Goal: Information Seeking & Learning: Learn about a topic

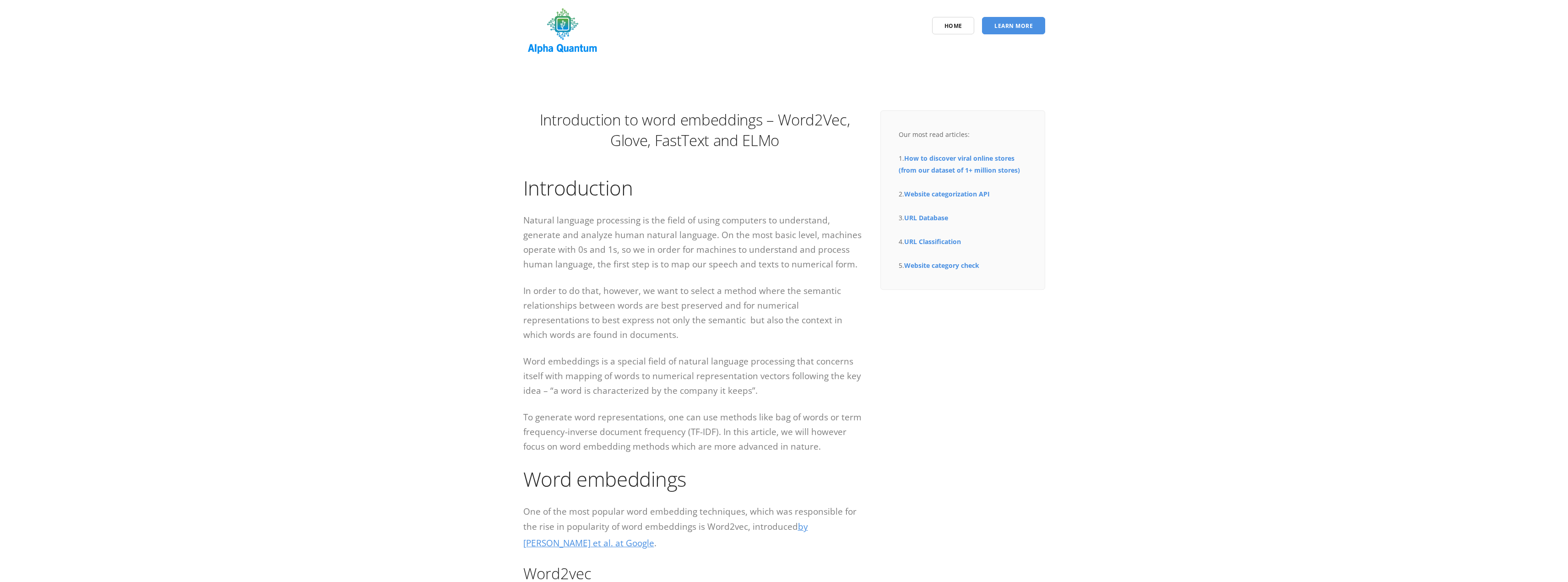
scroll to position [91, 0]
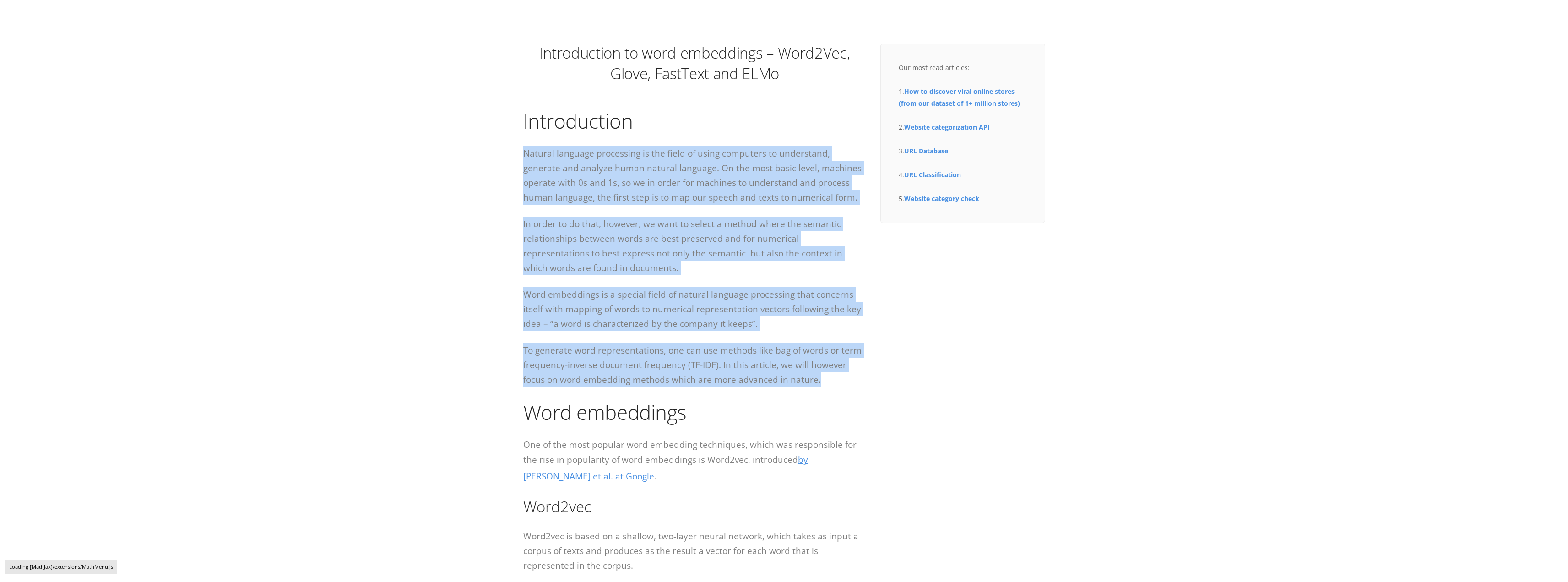
drag, startPoint x: 796, startPoint y: 380, endPoint x: 522, endPoint y: 159, distance: 352.0
copy div "Loremip dolorsit ametconsec ad eli seddo ei tempo incididun ut laboreetdo, magn…"
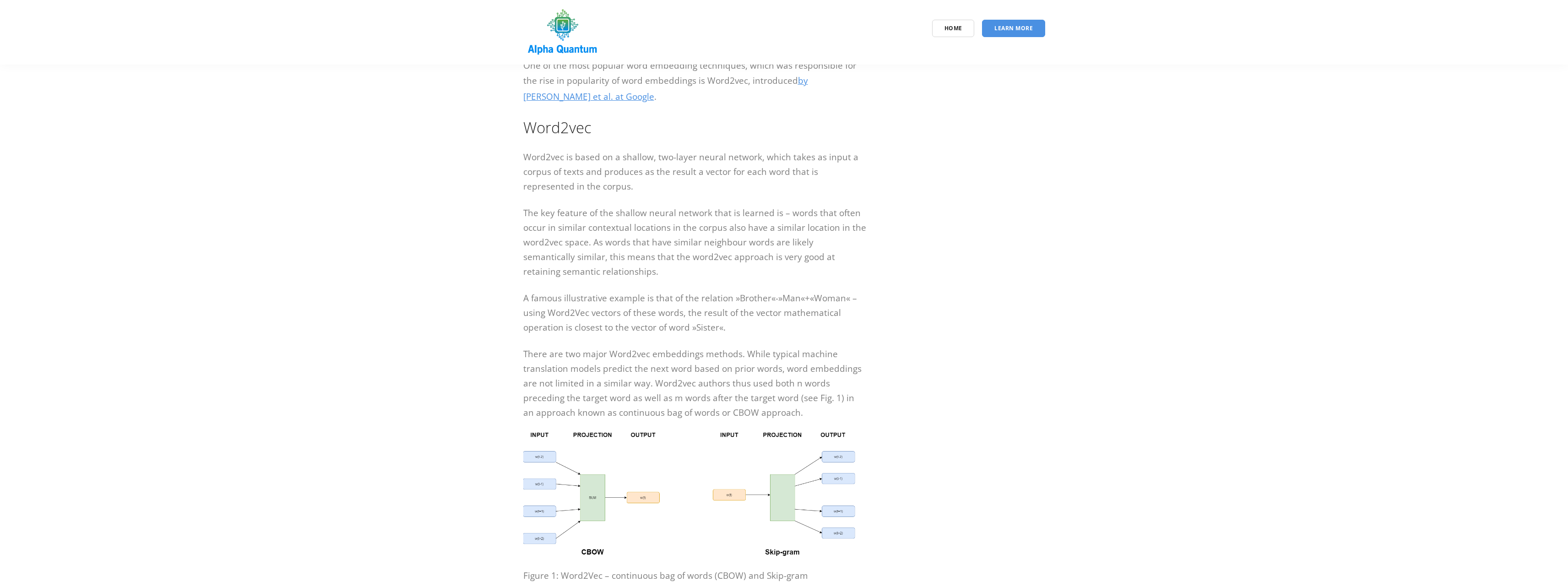
scroll to position [458, 0]
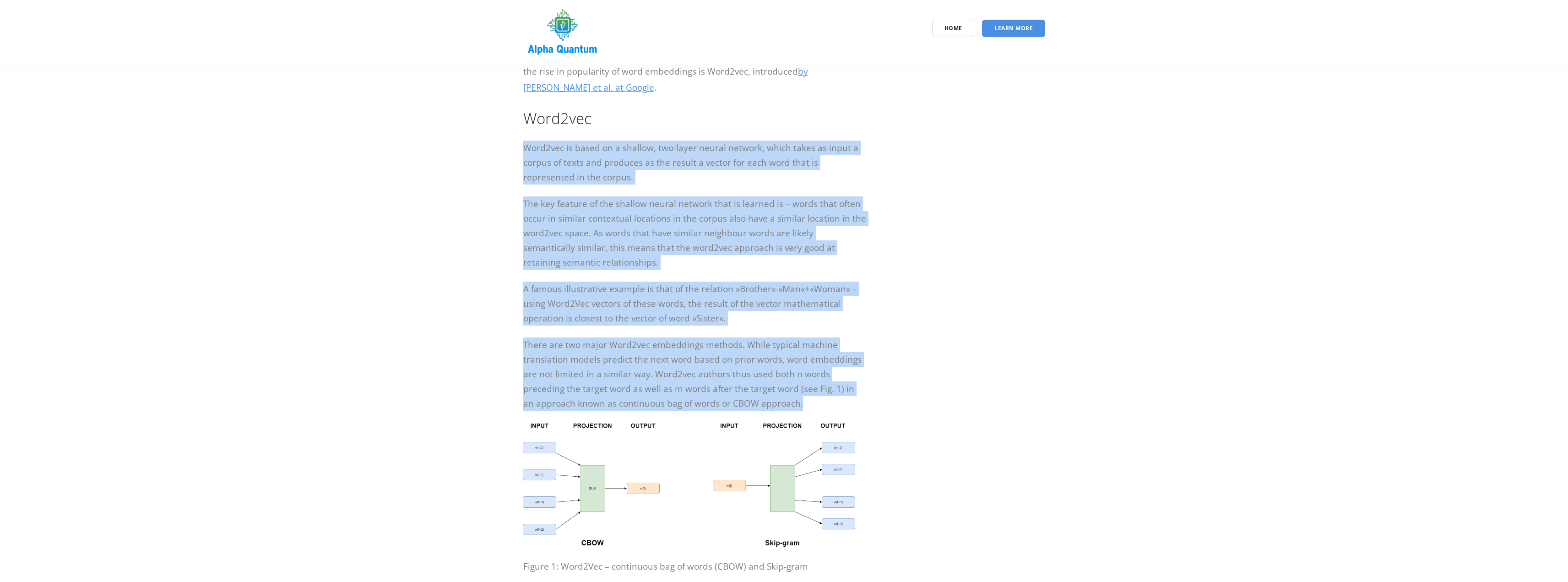
drag, startPoint x: 800, startPoint y: 407, endPoint x: 521, endPoint y: 152, distance: 378.0
copy div "Lore1ips do sitam co a elitsed, doe-tempo incidi utlabor, etdol magna al enima …"
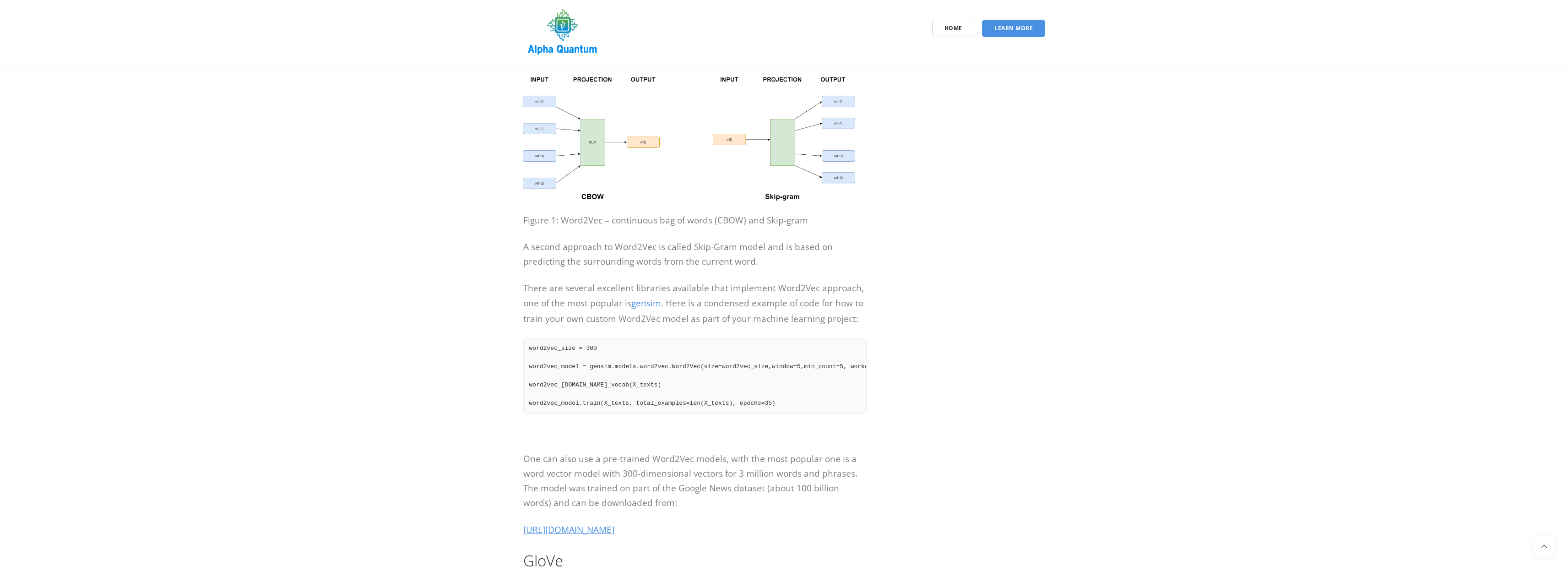
scroll to position [824, 0]
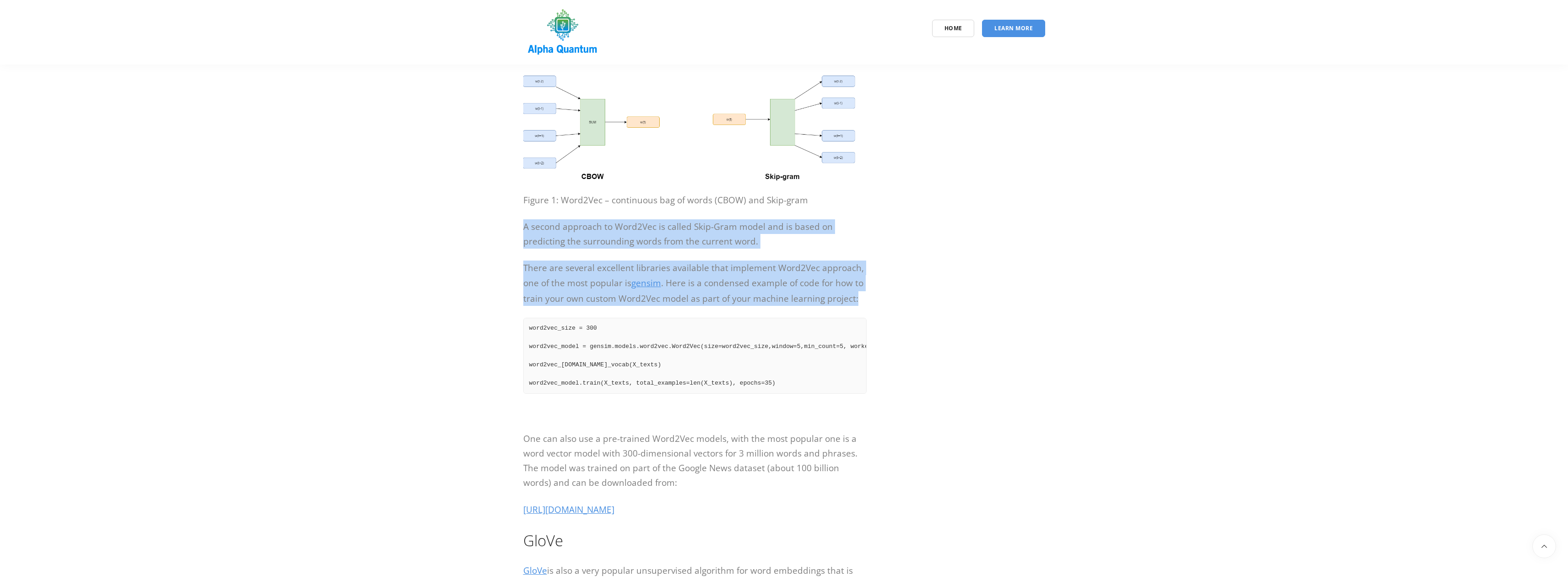
drag, startPoint x: 866, startPoint y: 304, endPoint x: 517, endPoint y: 224, distance: 358.1
copy div "A second approach to Word2Vec is called Skip-Gram model and is based on predict…"
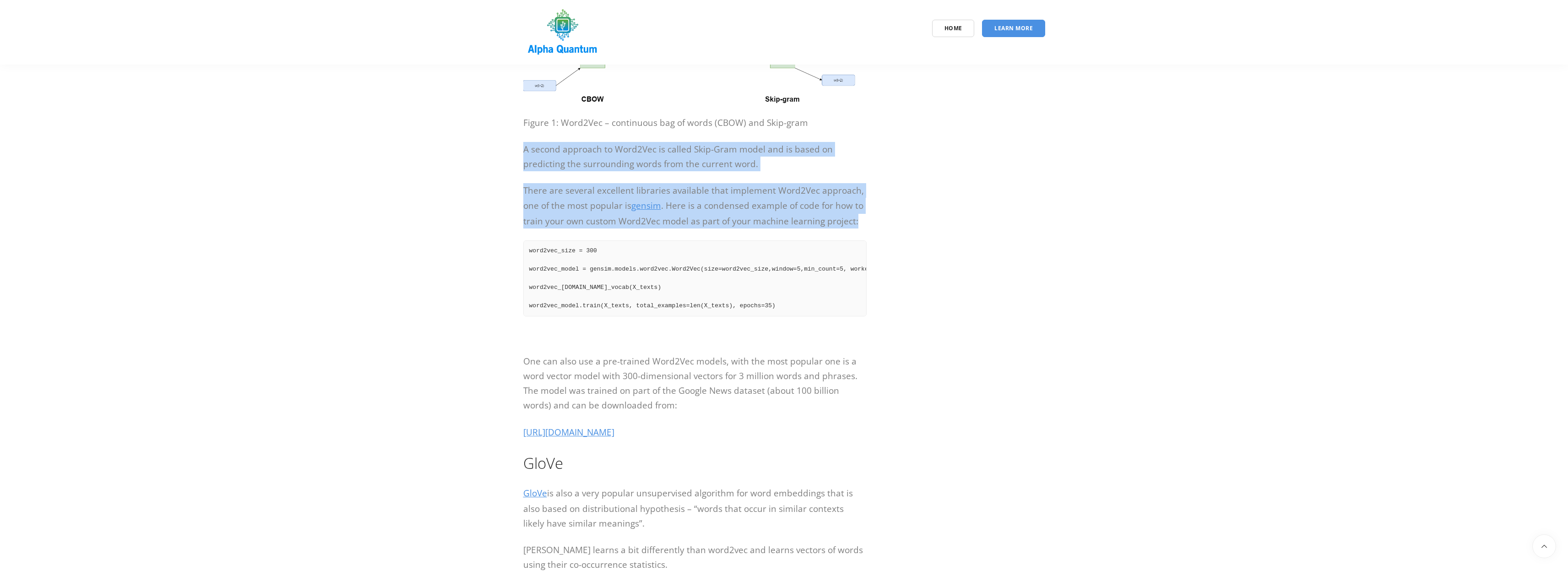
scroll to position [916, 0]
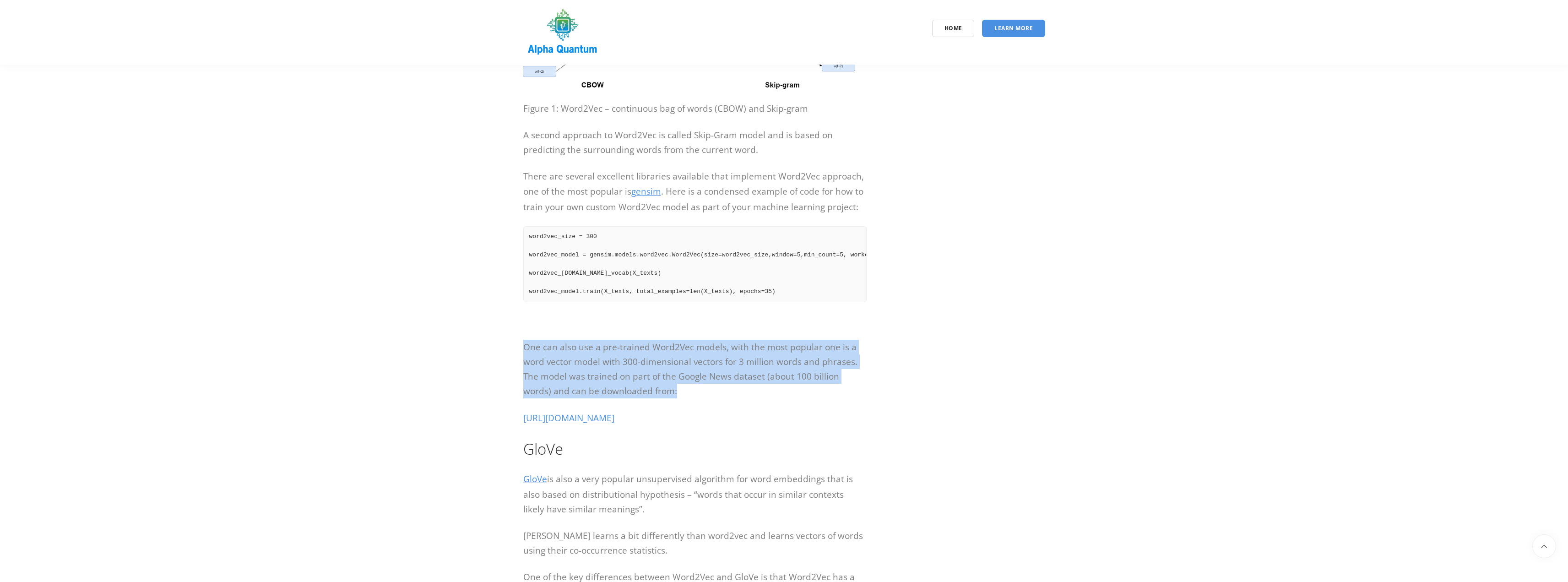
drag, startPoint x: 655, startPoint y: 393, endPoint x: 521, endPoint y: 350, distance: 140.7
click at [521, 350] on div "Introduction to word embeddings – Word2Vec, Glove, FastText and ELMo Introducti…" at bounding box center [695, 512] width 357 height 2632
copy p "One can also use a pre-trained Word2Vec models, with the most popular one is a …"
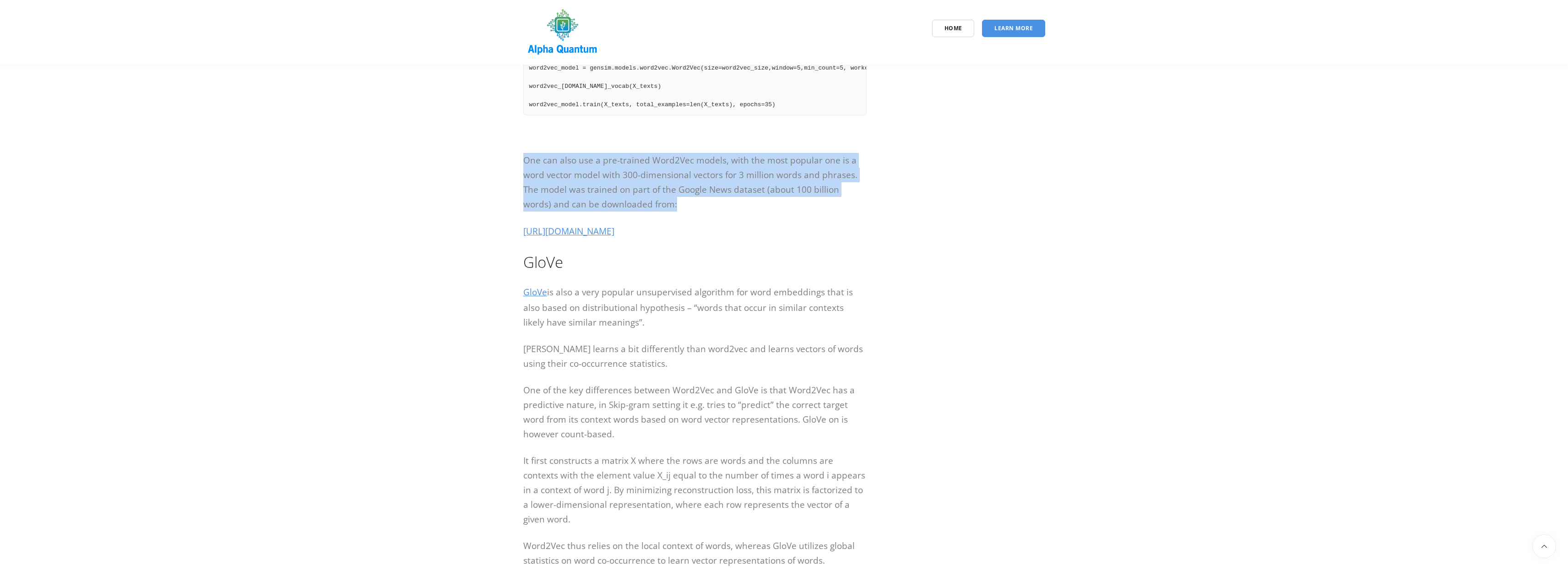
scroll to position [1191, 0]
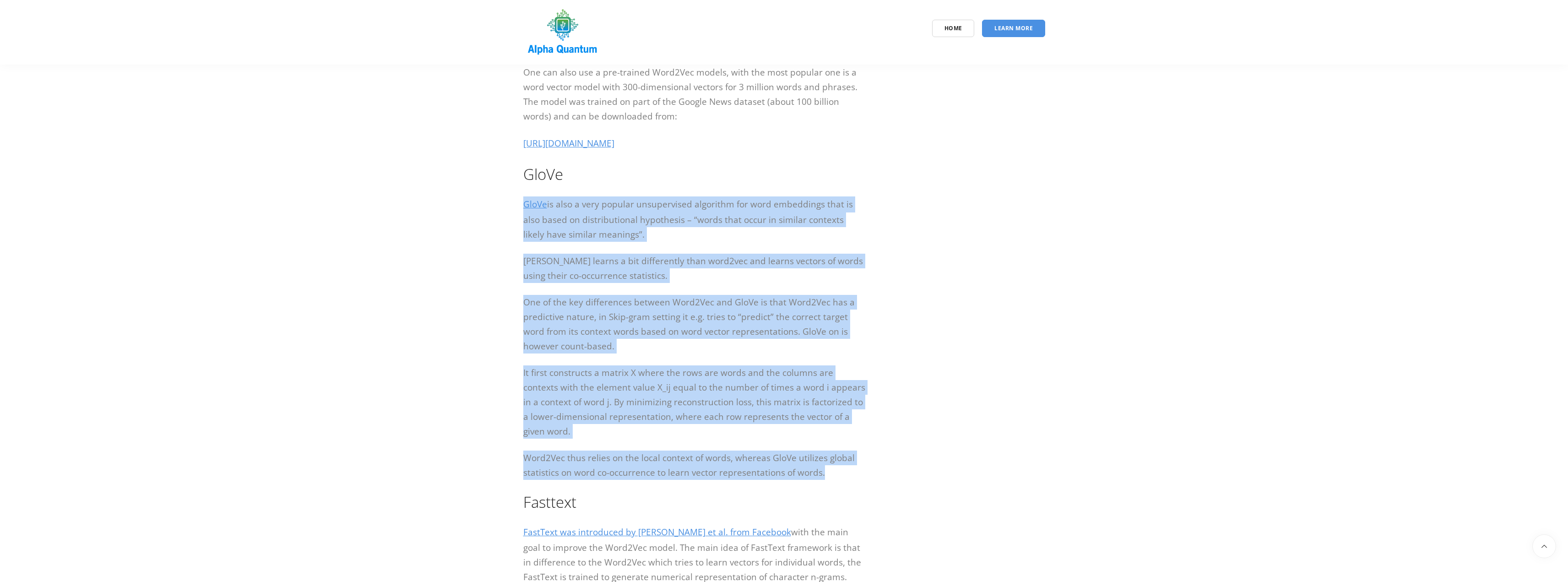
drag, startPoint x: 829, startPoint y: 474, endPoint x: 483, endPoint y: 208, distance: 436.4
click at [483, 208] on section "Introduction to word embeddings – Word2Vec, Glove, FastText and ELMo Introducti…" at bounding box center [784, 238] width 1568 height 2727
copy div "LorEm ip dolo s amet consect adipiscingel seddoeius tem inci utlaboreet dolo ma…"
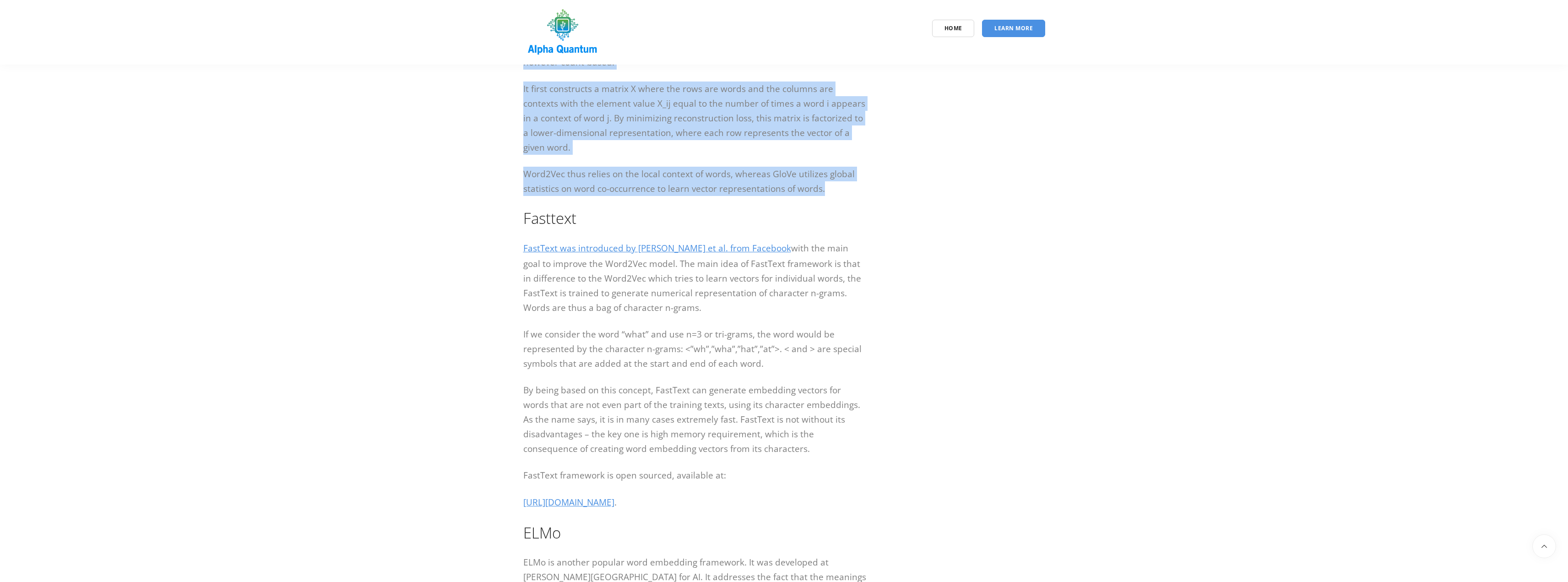
scroll to position [1557, 0]
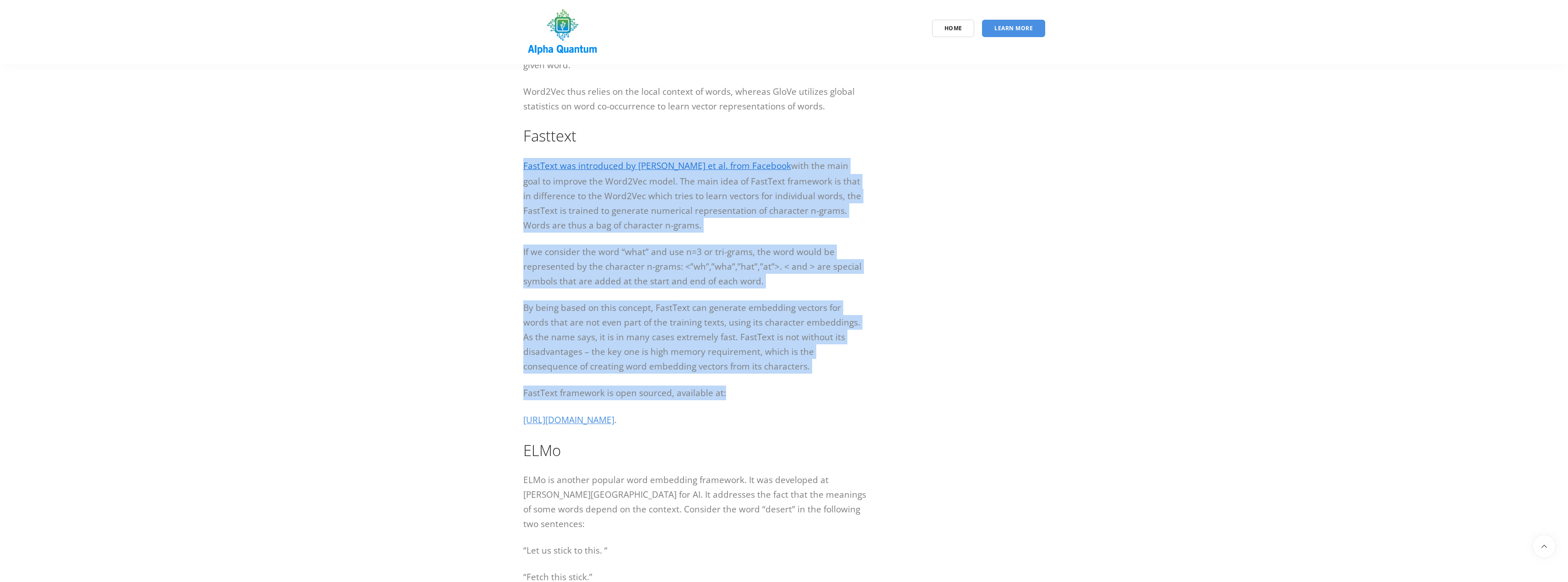
drag, startPoint x: 727, startPoint y: 393, endPoint x: 523, endPoint y: 164, distance: 306.7
copy div "LoreMips dol sitametcon ad E. Seddoei te in. utla Etdolore magn ali enim admi v…"
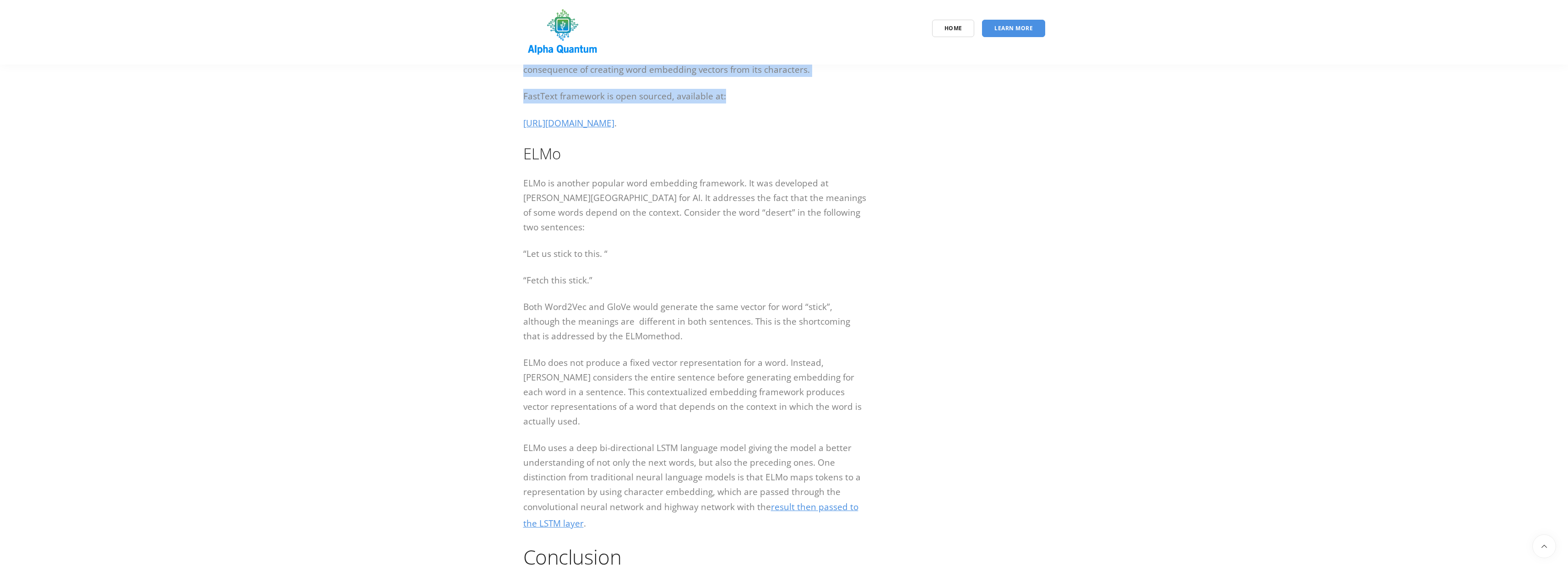
scroll to position [1923, 0]
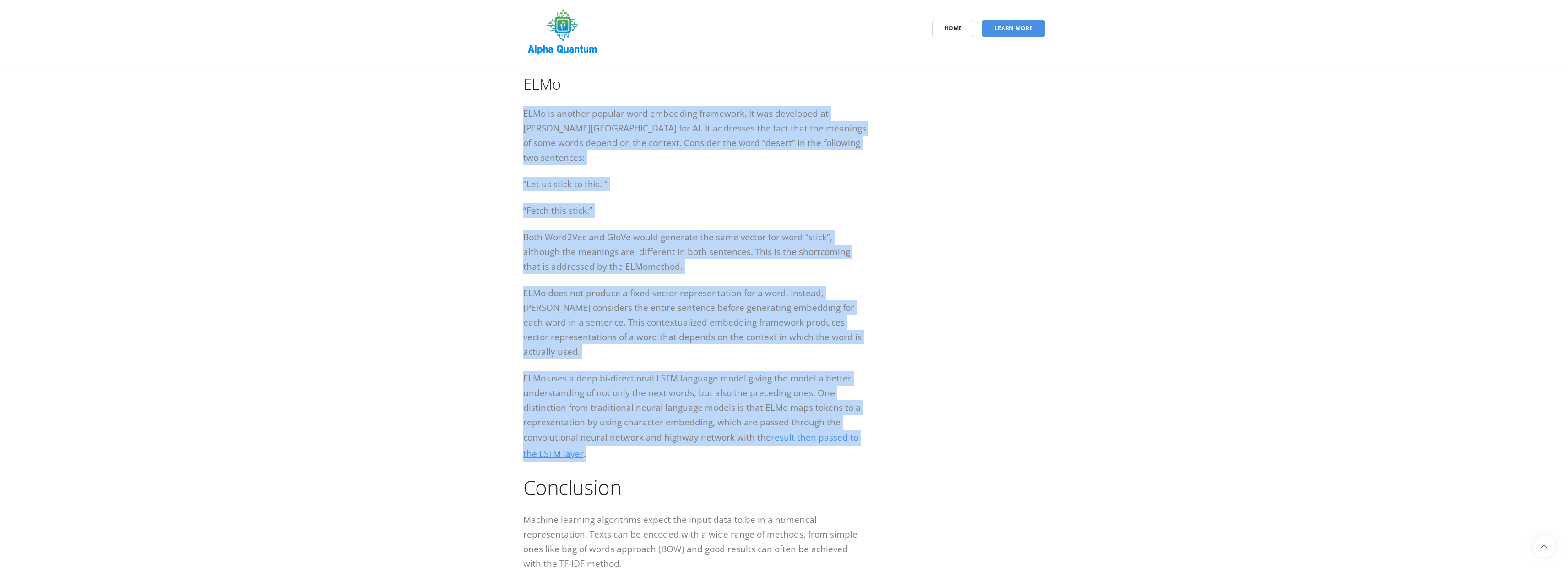
drag, startPoint x: 522, startPoint y: 116, endPoint x: 668, endPoint y: 446, distance: 360.9
copy div "LORe ip dolorsi ametcon adip elitseddo eiusmodte. In utl etdolorem al Enima Min…"
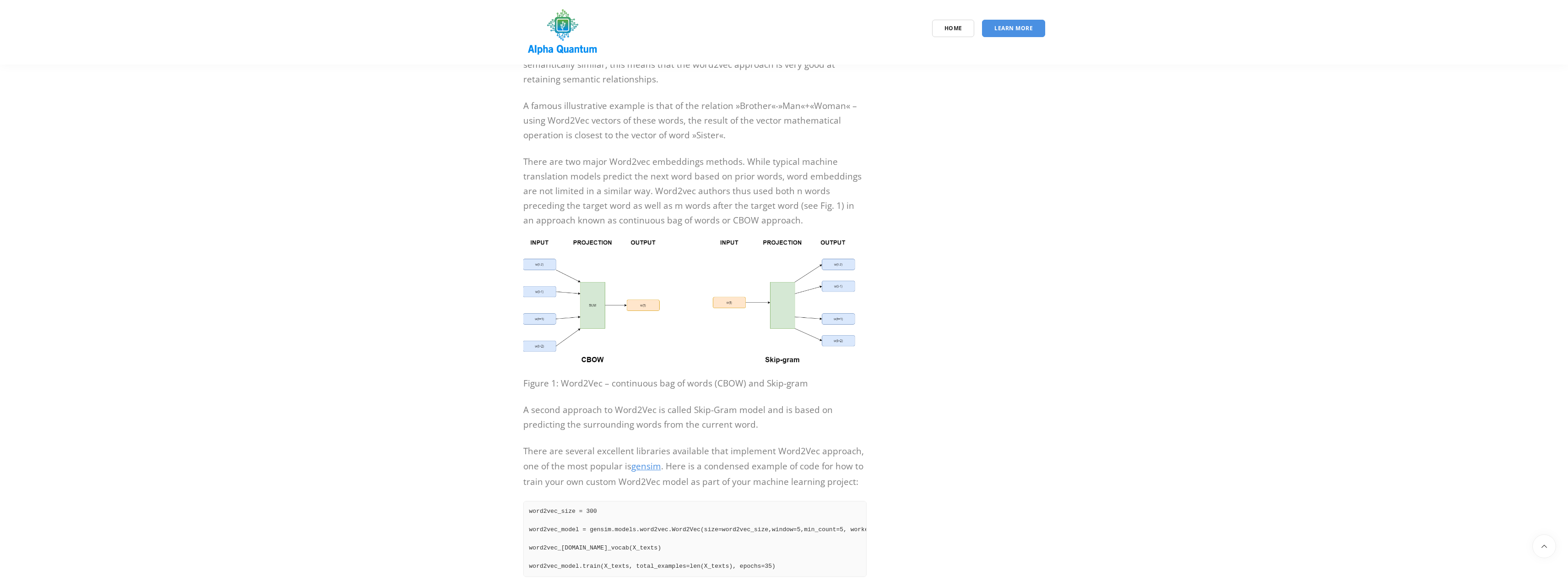
scroll to position [550, 0]
